Goal: Use online tool/utility: Utilize a website feature to perform a specific function

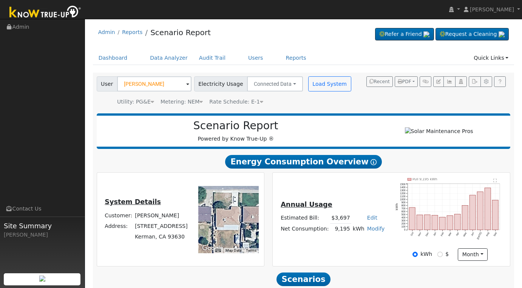
scroll to position [251, 0]
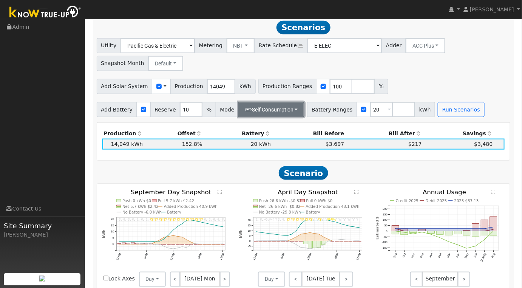
click at [286, 110] on button "Self Consumption" at bounding box center [271, 109] width 66 height 15
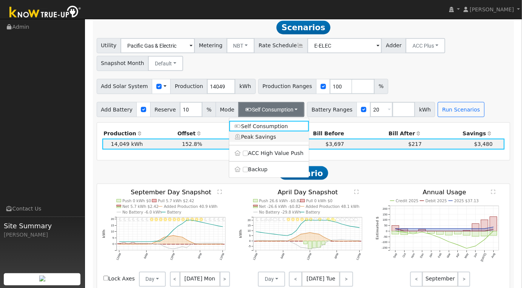
click at [269, 140] on link "Peak Savings" at bounding box center [269, 136] width 80 height 11
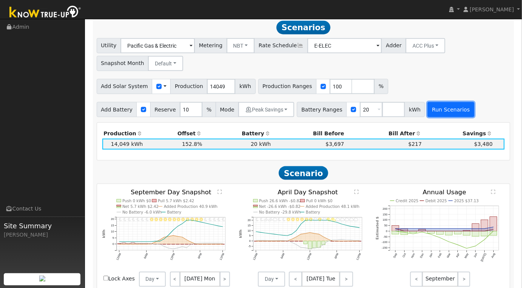
click at [427, 109] on button "Run Scenarios" at bounding box center [450, 109] width 46 height 15
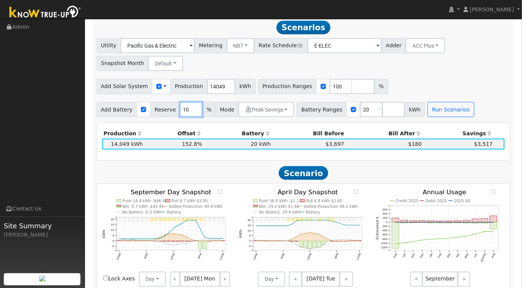
click at [183, 112] on input "10" at bounding box center [191, 109] width 23 height 15
type input "20"
click at [277, 113] on button "Peak Savings" at bounding box center [266, 109] width 56 height 15
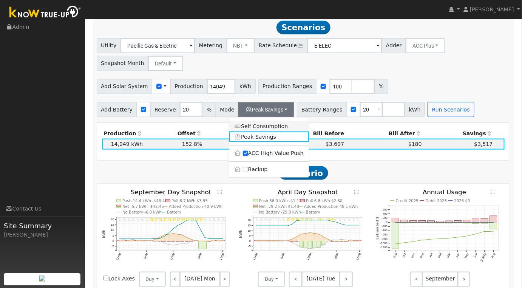
click at [260, 128] on link "Self Consumption" at bounding box center [269, 126] width 80 height 11
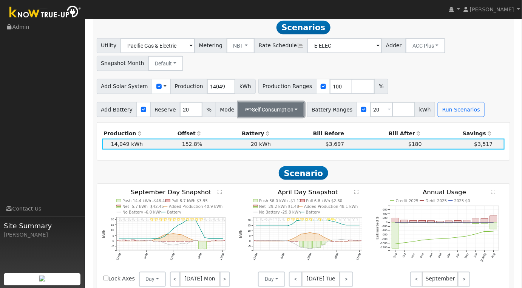
click at [292, 112] on button "Self Consumption" at bounding box center [271, 109] width 66 height 15
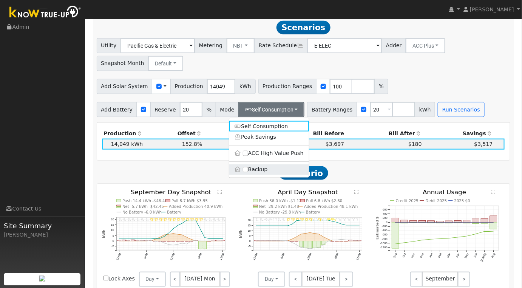
click at [246, 175] on label "Backup" at bounding box center [269, 169] width 80 height 11
click at [246, 172] on input "Backup" at bounding box center [245, 169] width 5 height 5
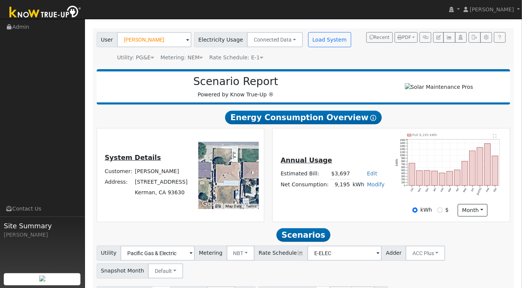
scroll to position [0, 0]
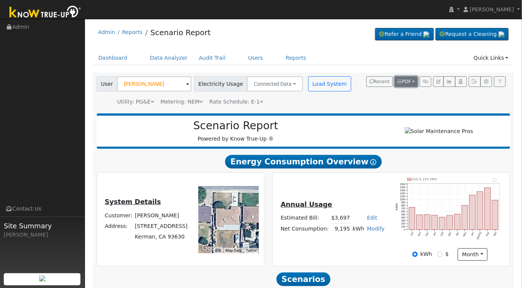
click at [413, 82] on button "PDF" at bounding box center [405, 81] width 23 height 11
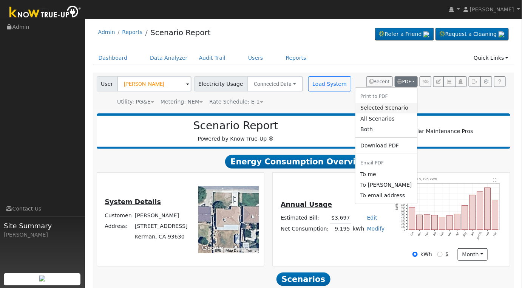
click at [393, 108] on link "Selected Scenario" at bounding box center [386, 108] width 62 height 11
